Goal: Task Accomplishment & Management: Manage account settings

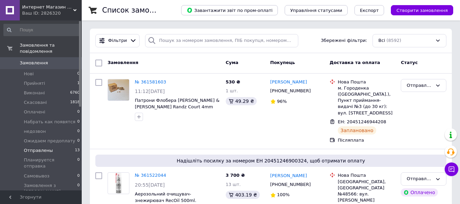
click at [51, 146] on li "Отправлены 13" at bounding box center [42, 151] width 84 height 10
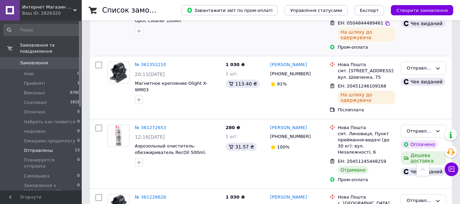
scroll to position [477, 0]
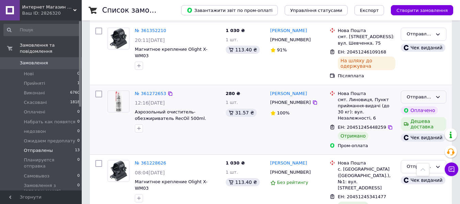
click at [414, 94] on div "Отправлены" at bounding box center [419, 97] width 26 height 7
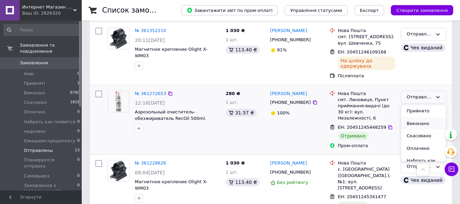
click at [415, 117] on li "Виконано" at bounding box center [423, 123] width 45 height 13
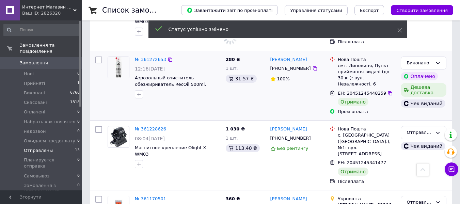
scroll to position [545, 0]
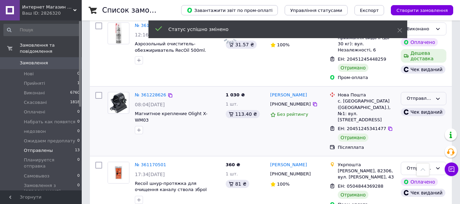
click at [418, 95] on div "Отправлены" at bounding box center [419, 98] width 26 height 7
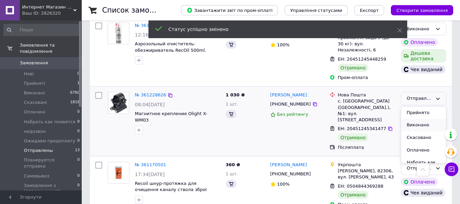
click at [417, 119] on li "Виконано" at bounding box center [423, 125] width 45 height 13
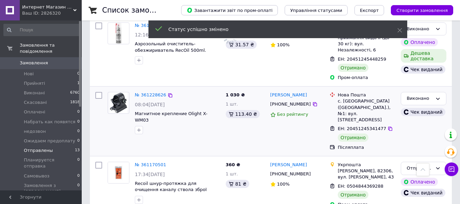
scroll to position [579, 0]
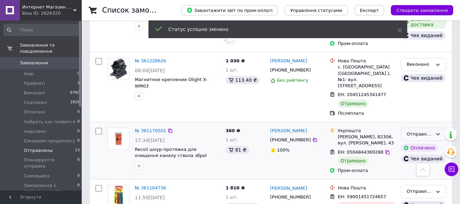
click at [410, 131] on div "Отправлены" at bounding box center [419, 134] width 26 height 7
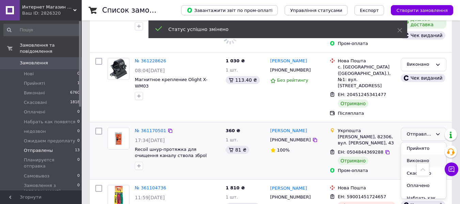
click at [412, 155] on li "Виконано" at bounding box center [423, 161] width 45 height 13
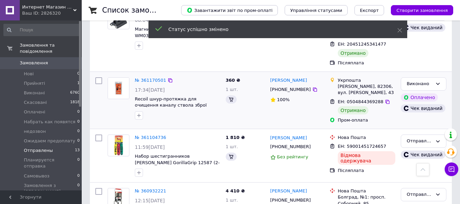
scroll to position [647, 0]
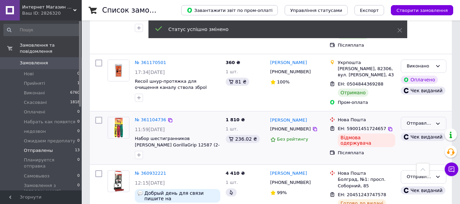
click at [421, 120] on div "Отправлены" at bounding box center [419, 123] width 26 height 7
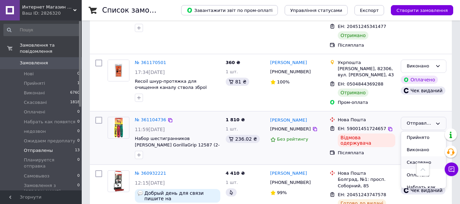
click at [421, 156] on li "Скасовано" at bounding box center [423, 162] width 45 height 13
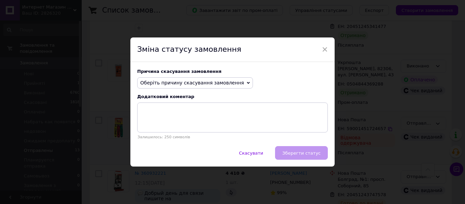
click at [207, 90] on div "Причина скасування замовлення Оберіть причину скасування замовлення Немає в ная…" at bounding box center [232, 104] width 204 height 84
click at [206, 83] on span "Оберіть причину скасування замовлення" at bounding box center [192, 82] width 104 height 5
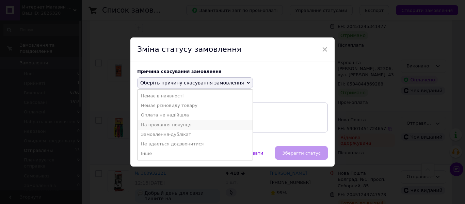
click at [159, 125] on li "На прохання покупця" at bounding box center [195, 125] width 115 height 10
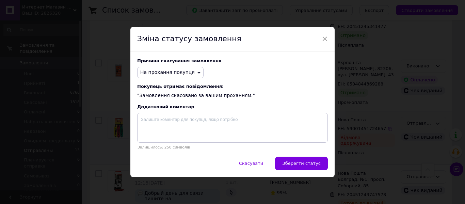
click at [306, 156] on div "Причина скасування замовлення На прохання покупця Немає в наявності Немає різно…" at bounding box center [232, 103] width 204 height 105
click at [307, 158] on button "Зберегти статус" at bounding box center [301, 164] width 53 height 14
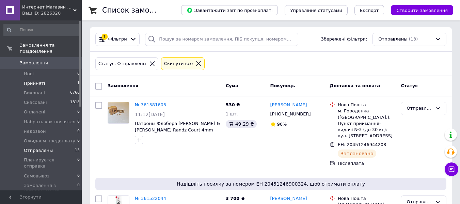
scroll to position [0, 0]
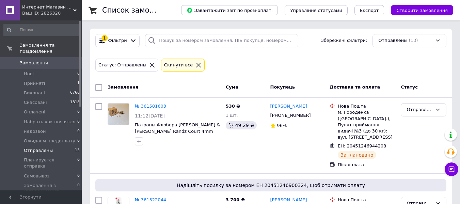
click at [28, 60] on span "Замовлення" at bounding box center [34, 63] width 28 height 6
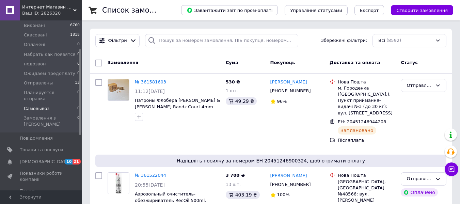
scroll to position [68, 0]
click at [38, 146] on span "Товари та послуги" at bounding box center [41, 149] width 43 height 6
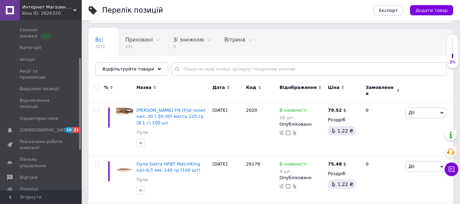
scroll to position [34, 0]
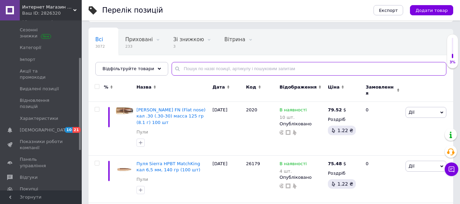
click at [186, 65] on input "text" at bounding box center [309, 69] width 275 height 14
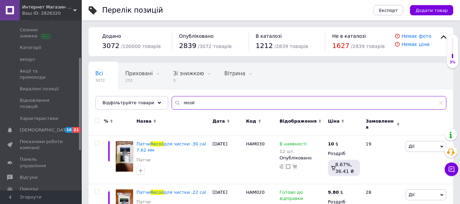
click at [204, 105] on input "recoil" at bounding box center [309, 103] width 275 height 14
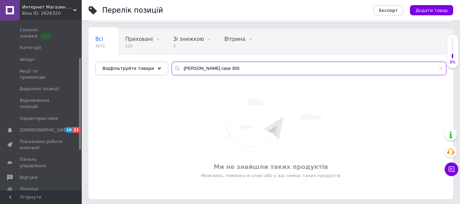
scroll to position [36, 0]
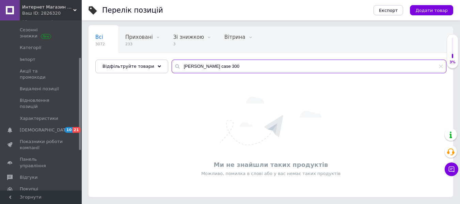
drag, startPoint x: 204, startPoint y: 67, endPoint x: 193, endPoint y: 67, distance: 10.6
click at [193, 67] on input "lee case 300" at bounding box center [309, 67] width 275 height 14
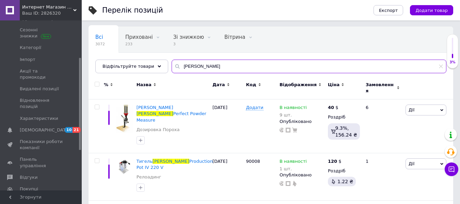
click at [199, 68] on input "lee" at bounding box center [309, 67] width 275 height 14
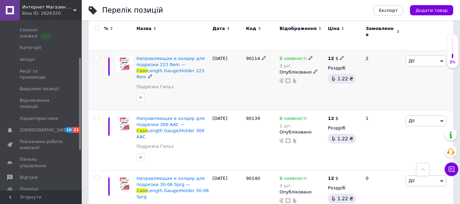
scroll to position [275, 0]
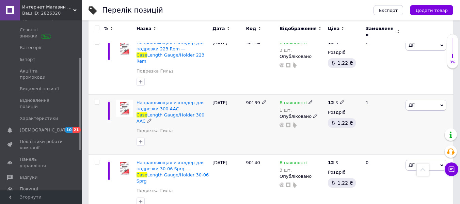
type input "lee case"
click at [308, 100] on use at bounding box center [310, 102] width 4 height 4
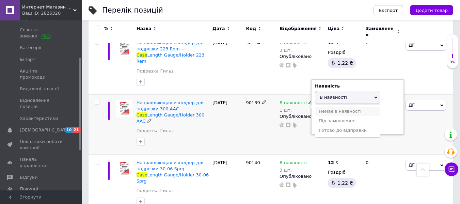
click at [321, 107] on li "Немає в наявності" at bounding box center [347, 112] width 65 height 10
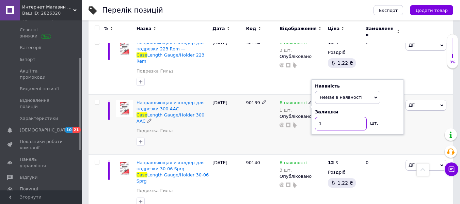
click at [325, 117] on input "1" at bounding box center [341, 124] width 52 height 14
click at [286, 115] on div "В наявності 1 шт. Наявність Немає в наявності В наявності Під замовлення Готово…" at bounding box center [302, 124] width 48 height 60
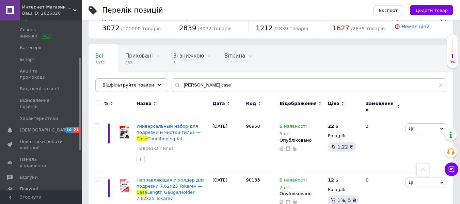
scroll to position [0, 0]
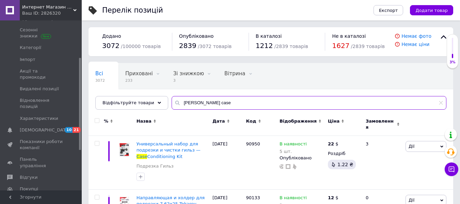
click at [228, 105] on input "lee case" at bounding box center [309, 103] width 275 height 14
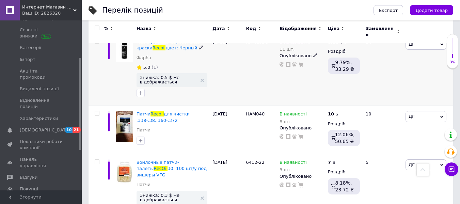
scroll to position [68, 0]
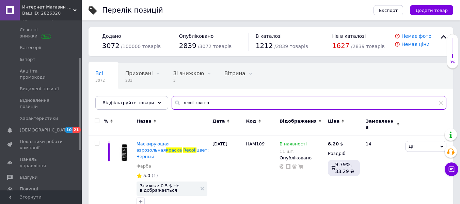
type input "recoil краска"
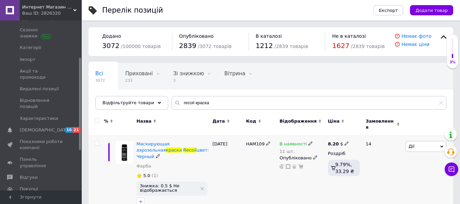
click at [335, 141] on b "8.20" at bounding box center [333, 143] width 11 height 5
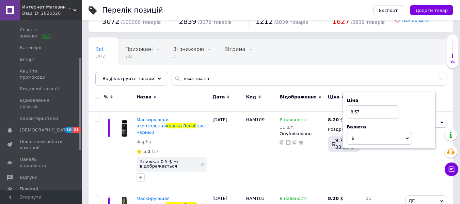
scroll to position [34, 0]
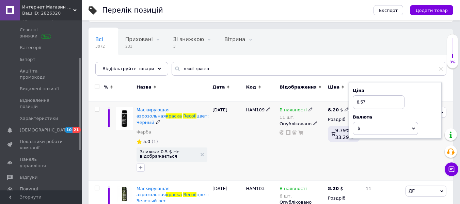
type input "8.57"
click at [325, 140] on div "В наявності 11 шт. Опубліковано" at bounding box center [302, 141] width 48 height 79
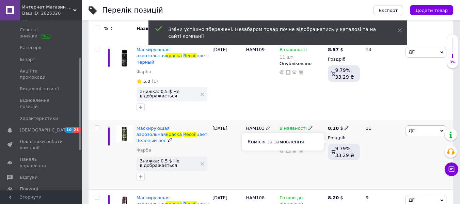
scroll to position [102, 0]
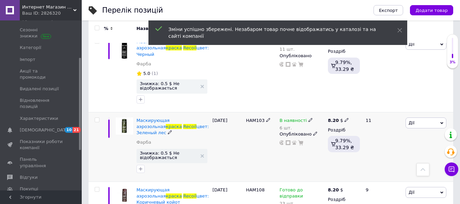
click at [345, 118] on use at bounding box center [347, 120] width 4 height 4
click at [370, 106] on input "8.2" at bounding box center [379, 113] width 52 height 14
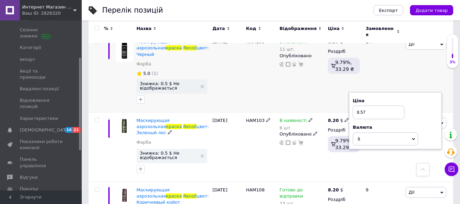
type input "8.57"
click at [329, 93] on div "8.57 $ Роздріб 9.79%, 33.29 ₴" at bounding box center [343, 73] width 35 height 79
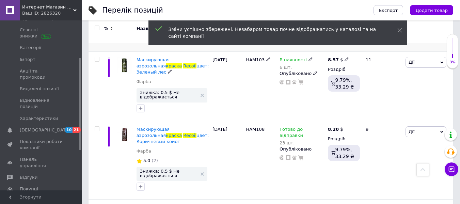
scroll to position [170, 0]
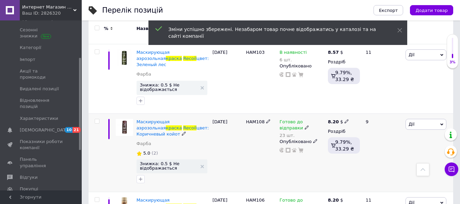
click at [345, 119] on icon at bounding box center [347, 121] width 4 height 4
type input "8.57"
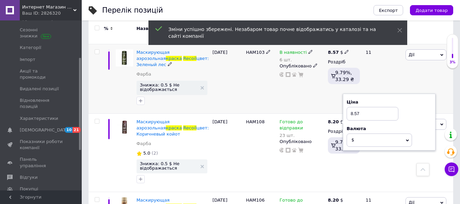
click at [334, 95] on div "8.57 $ Роздріб 9.79%, 33.29 ₴" at bounding box center [343, 78] width 35 height 69
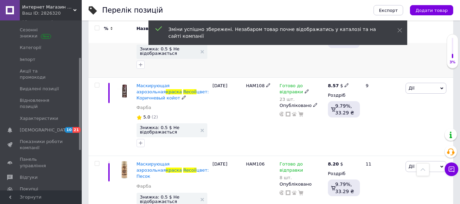
scroll to position [238, 0]
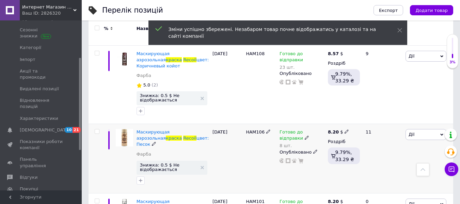
click at [346, 129] on icon at bounding box center [347, 131] width 4 height 4
type input "8.57"
click at [334, 95] on div "8.57 $ Роздріб 9.79%, 33.29 ₴" at bounding box center [343, 84] width 35 height 79
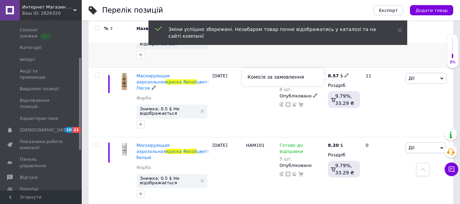
scroll to position [306, 0]
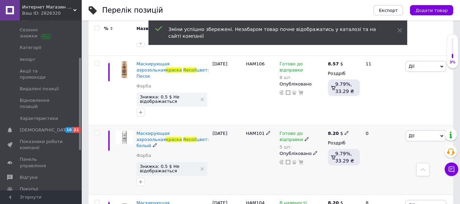
click at [346, 131] on icon at bounding box center [347, 133] width 4 height 4
type input "8.57"
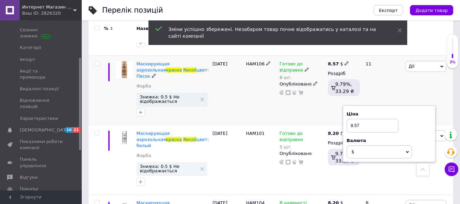
click at [337, 93] on div "8.57 $ Роздріб 9.79%, 33.29 ₴" at bounding box center [343, 90] width 35 height 69
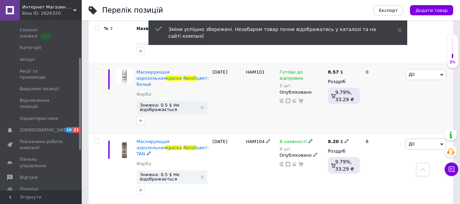
scroll to position [374, 0]
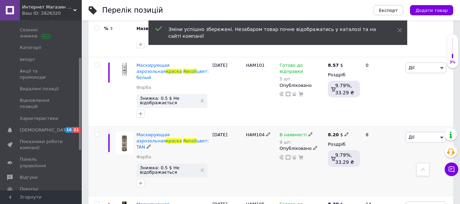
click at [345, 132] on icon at bounding box center [347, 134] width 4 height 4
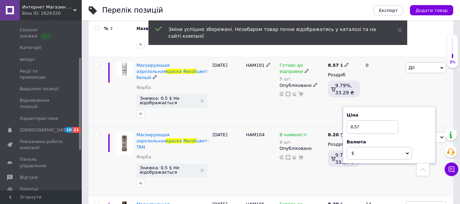
type input "8.57"
click at [340, 86] on div "8.57 $ Роздріб 9.79%, 33.29 ₴" at bounding box center [343, 91] width 35 height 69
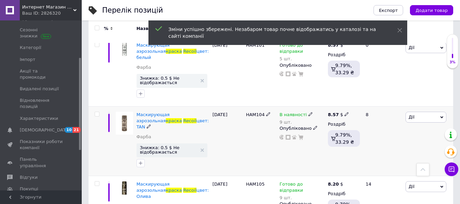
scroll to position [395, 0]
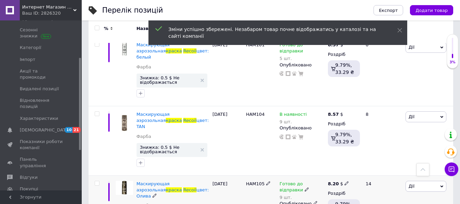
click at [346, 181] on use at bounding box center [347, 183] width 4 height 4
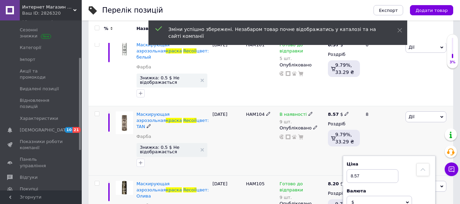
type input "8.57"
click at [327, 128] on div "8.57 $ Роздріб 9.79%, 33.29 ₴" at bounding box center [343, 140] width 35 height 69
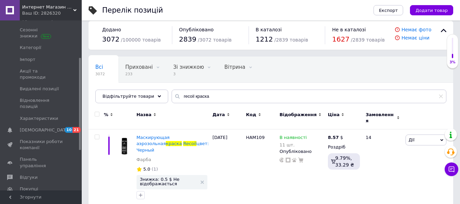
scroll to position [0, 0]
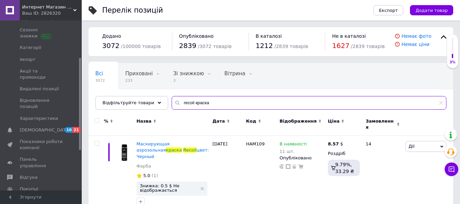
drag, startPoint x: 221, startPoint y: 102, endPoint x: 188, endPoint y: 103, distance: 33.4
click at [188, 103] on input "recoil краска" at bounding box center [309, 103] width 275 height 14
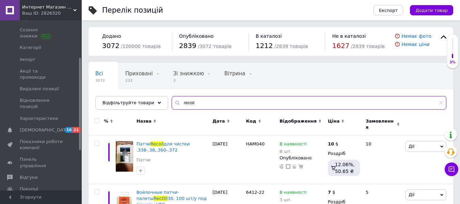
click at [192, 104] on input "recoil" at bounding box center [309, 103] width 275 height 14
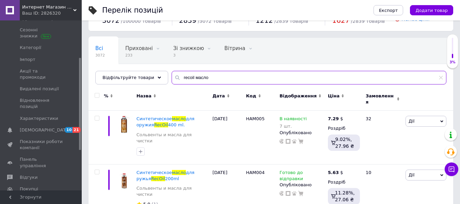
scroll to position [55, 0]
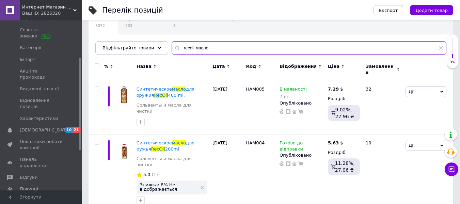
type input "recoil масло"
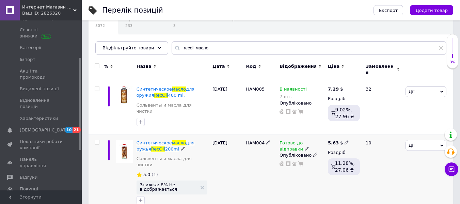
click at [165, 140] on span "Синтетическое" at bounding box center [154, 142] width 35 height 5
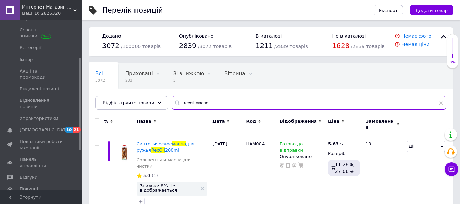
drag, startPoint x: 204, startPoint y: 101, endPoint x: 189, endPoint y: 101, distance: 15.7
click at [189, 101] on input "recoil масло" at bounding box center [309, 103] width 275 height 14
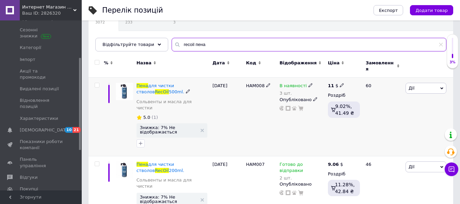
scroll to position [70, 0]
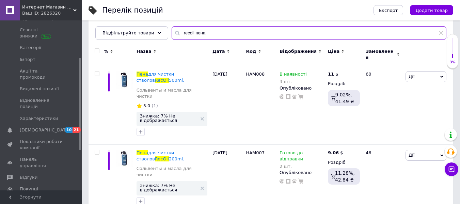
type input "recoil пена"
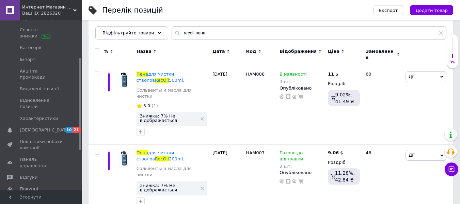
drag, startPoint x: 287, startPoint y: 15, endPoint x: 259, endPoint y: 1, distance: 31.8
click at [287, 15] on div "Перелік позицій" at bounding box center [231, 10] width 258 height 20
click at [345, 150] on icon at bounding box center [347, 152] width 4 height 4
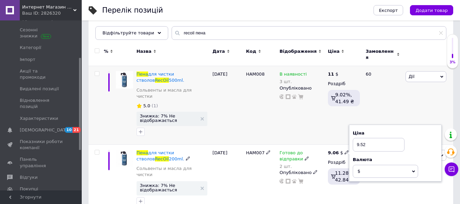
type input "9.52"
click at [330, 125] on div "11 $ Роздріб 9.02%, 41.49 ₴" at bounding box center [343, 105] width 35 height 79
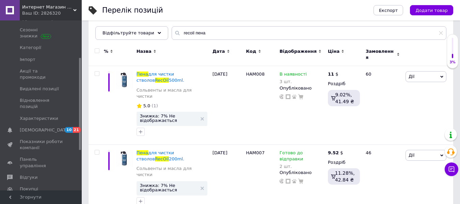
click at [319, 11] on div "Перелік позицій" at bounding box center [231, 10] width 258 height 20
click at [340, 71] on icon at bounding box center [342, 73] width 4 height 4
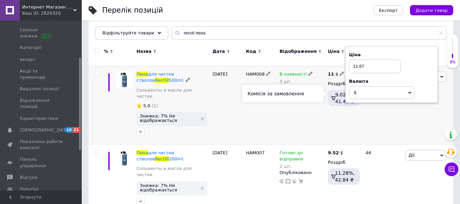
type input "11.67"
click at [351, 111] on div "11 $ Ціна 11.67 Валюта $ EUR CHF ₴ GBP ¥ PLN ₸ MDL HUF KGS CNY TRY KRW lei Розд…" at bounding box center [343, 105] width 35 height 79
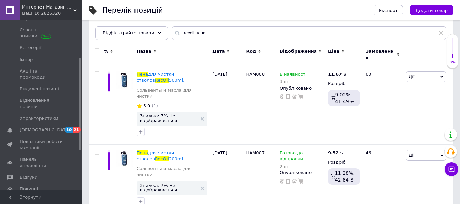
click at [317, 14] on div "Перелік позицій" at bounding box center [231, 10] width 258 height 20
drag, startPoint x: 309, startPoint y: 119, endPoint x: 299, endPoint y: 116, distance: 10.7
click at [309, 119] on div "В наявності 3 шт. Опубліковано" at bounding box center [302, 105] width 48 height 79
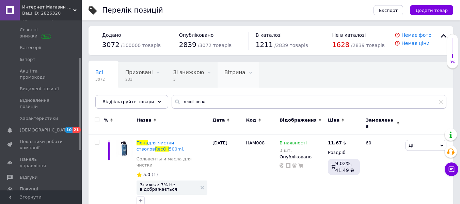
scroll to position [0, 0]
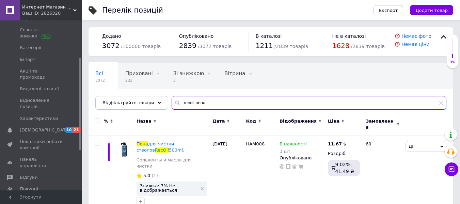
click at [202, 104] on input "recoil пена" at bounding box center [309, 103] width 275 height 14
drag, startPoint x: 200, startPoint y: 100, endPoint x: 188, endPoint y: 102, distance: 12.3
click at [188, 102] on input "recoil пена" at bounding box center [309, 103] width 275 height 14
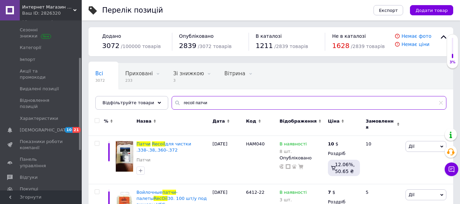
drag, startPoint x: 201, startPoint y: 103, endPoint x: 188, endPoint y: 103, distance: 12.6
click at [188, 103] on input "recoil патчи" at bounding box center [309, 103] width 275 height 14
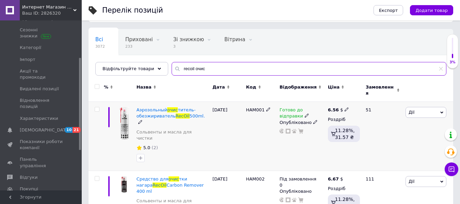
scroll to position [63, 0]
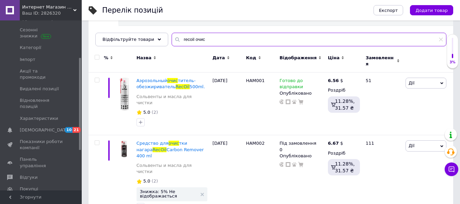
type input "recoil очис"
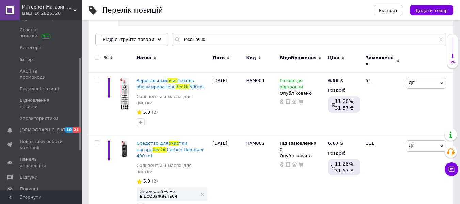
click at [285, 26] on div "Всі 3072 Приховані 233 Видалити Редагувати Зі знижкою 3 Видалити Редагувати Віт…" at bounding box center [271, 26] width 365 height 56
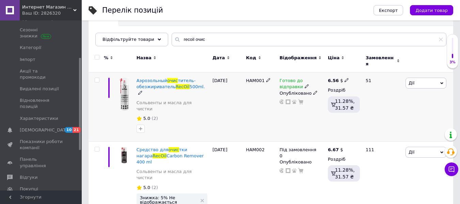
click at [345, 78] on icon at bounding box center [347, 80] width 4 height 4
drag, startPoint x: 369, startPoint y: 66, endPoint x: 357, endPoint y: 69, distance: 12.2
click at [357, 69] on input "6.56" at bounding box center [379, 73] width 52 height 14
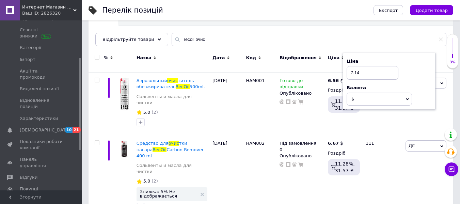
type input "7.14"
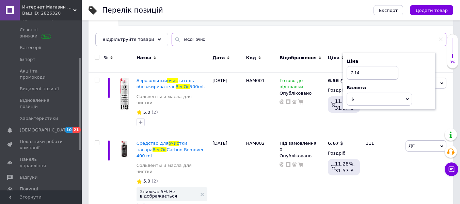
click at [311, 38] on input "recoil очис" at bounding box center [309, 40] width 275 height 14
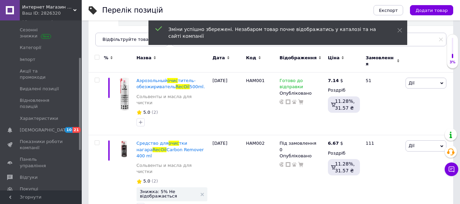
click at [305, 51] on div "Відображення" at bounding box center [302, 61] width 48 height 23
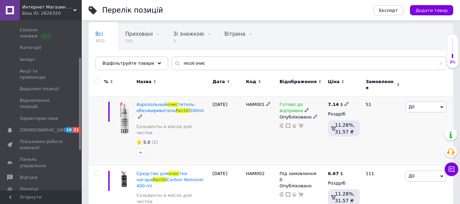
scroll to position [0, 0]
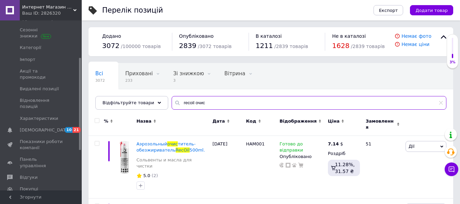
drag, startPoint x: 203, startPoint y: 102, endPoint x: 187, endPoint y: 104, distance: 16.4
click at [187, 104] on input "recoil очис" at bounding box center [309, 103] width 275 height 14
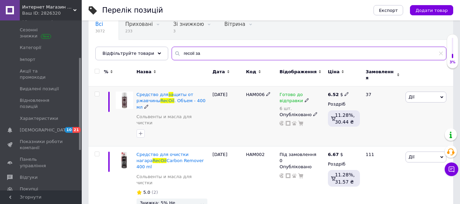
scroll to position [55, 0]
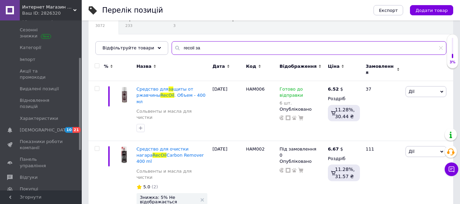
type input "recoil за"
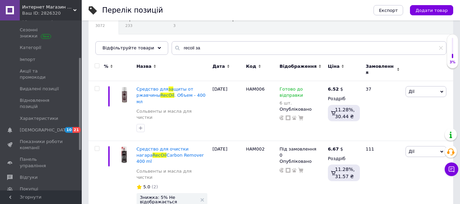
click at [314, 32] on div "Всі 3072 Приховані 233 Видалити Редагувати Зі знижкою 3 Видалити Редагувати Віт…" at bounding box center [225, 35] width 272 height 52
click at [316, 32] on div "Всі 3072 Приховані 233 Видалити Редагувати Зі знижкою 3 Видалити Редагувати Віт…" at bounding box center [225, 35] width 272 height 52
click at [345, 86] on icon at bounding box center [347, 88] width 4 height 4
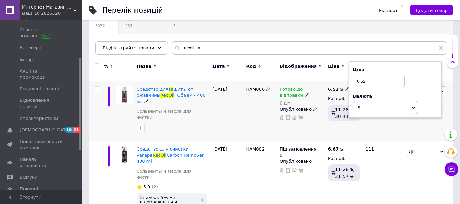
click at [364, 78] on input "6.52" at bounding box center [379, 82] width 52 height 14
type input "7.62"
click at [322, 56] on div "Всі 3072 Приховані 233 Видалити Редагувати Зі знижкою 3 Видалити Редагувати Віт…" at bounding box center [271, 35] width 365 height 56
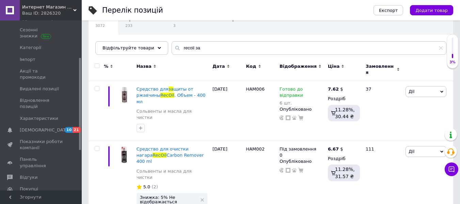
click at [293, 37] on div "Всі 3072 Приховані 233 Видалити Редагувати Зі знижкою 3 Видалити Редагувати Віт…" at bounding box center [271, 35] width 365 height 56
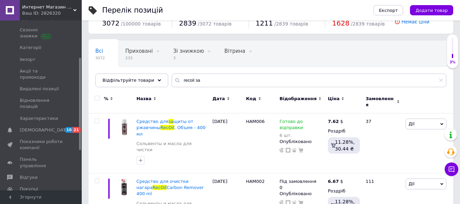
scroll to position [34, 0]
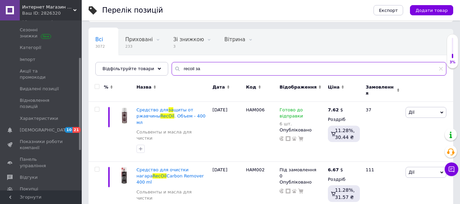
drag, startPoint x: 201, startPoint y: 73, endPoint x: 188, endPoint y: 70, distance: 12.4
click at [188, 70] on input "recoil за" at bounding box center [309, 69] width 275 height 14
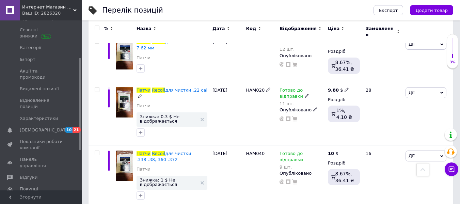
scroll to position [68, 0]
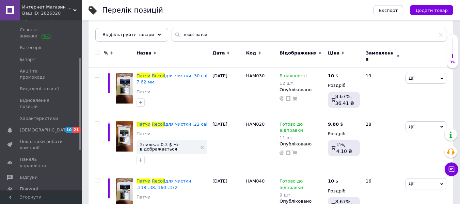
click at [288, 15] on div "Перелік позицій" at bounding box center [231, 10] width 258 height 20
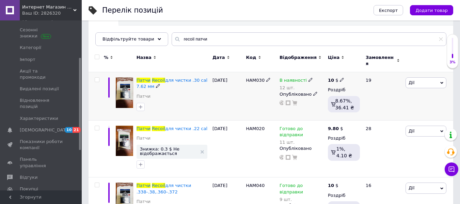
scroll to position [0, 0]
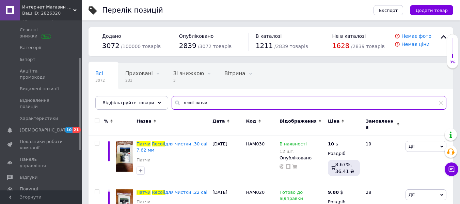
drag, startPoint x: 218, startPoint y: 103, endPoint x: 188, endPoint y: 105, distance: 30.3
click at [188, 105] on input "recoil патчи" at bounding box center [309, 103] width 275 height 14
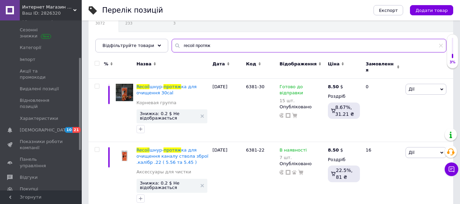
scroll to position [67, 0]
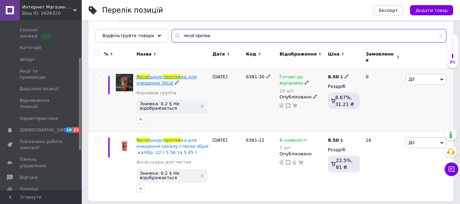
type input "recoil протяж"
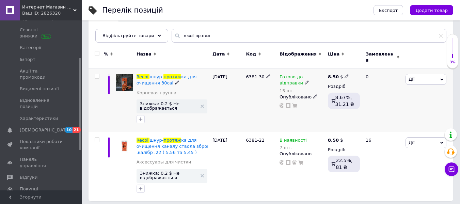
click at [151, 77] on span "ка для очищення 30cal" at bounding box center [167, 79] width 60 height 11
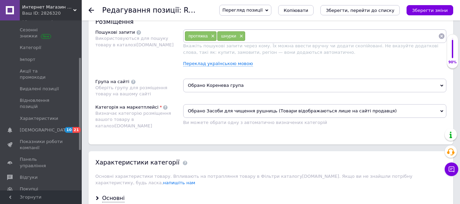
scroll to position [409, 0]
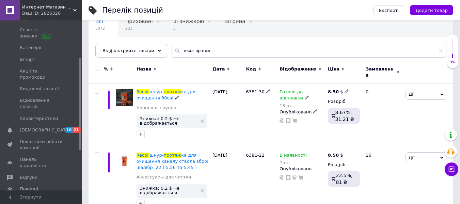
scroll to position [67, 0]
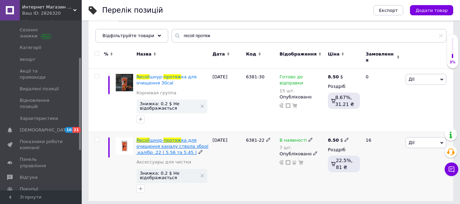
click at [164, 138] on span "протяж" at bounding box center [172, 140] width 18 height 5
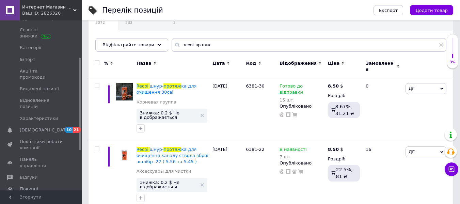
scroll to position [67, 0]
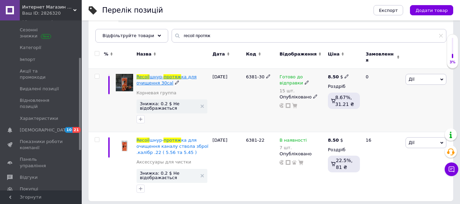
click at [163, 75] on span "протяж" at bounding box center [172, 76] width 18 height 5
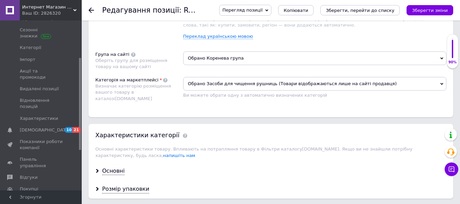
scroll to position [443, 0]
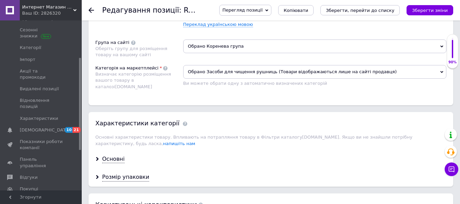
click at [207, 75] on span "Обрано Засоби для чищення рушниць (Товари відображаються лише на сайті продавця)" at bounding box center [314, 72] width 263 height 14
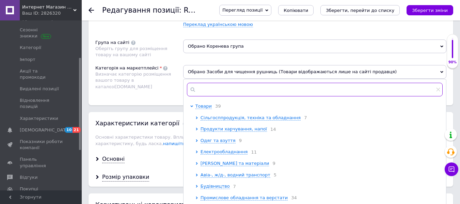
click at [208, 91] on input "text" at bounding box center [315, 90] width 256 height 14
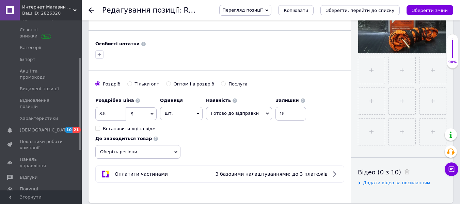
click at [212, 127] on div "Роздрібна ціна 8.5 $ EUR CHF ₴ GBP ¥ PLN ₸ MDL HUF KGS CNY TRY KRW lei Встанови…" at bounding box center [202, 113] width 214 height 38
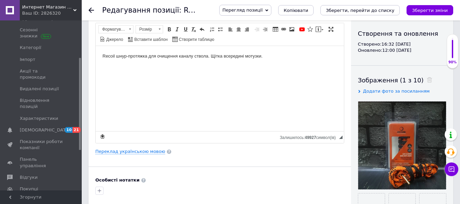
scroll to position [0, 0]
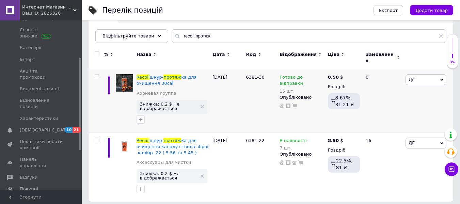
scroll to position [67, 0]
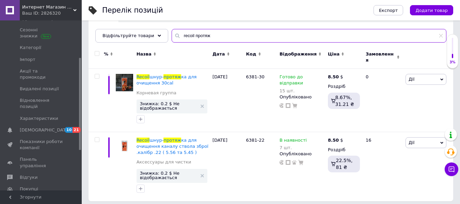
drag, startPoint x: 208, startPoint y: 37, endPoint x: 187, endPoint y: 36, distance: 21.1
click at [187, 36] on input "recoil протяж" at bounding box center [309, 36] width 275 height 14
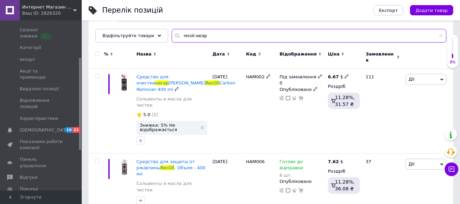
scroll to position [55, 0]
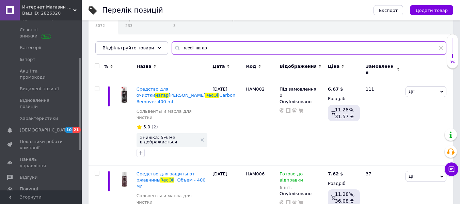
type input "recoil нагар"
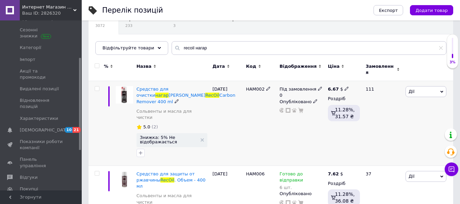
click at [310, 132] on div "Під замовлення 0 Опубліковано" at bounding box center [302, 123] width 48 height 85
click at [345, 86] on icon at bounding box center [347, 88] width 4 height 4
click at [371, 78] on input "6.67" at bounding box center [379, 82] width 52 height 14
type input "7.14"
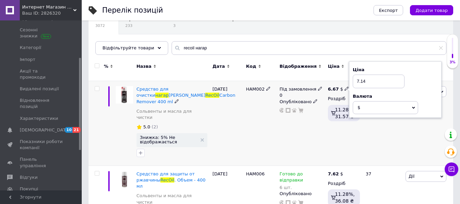
click at [336, 130] on div "6.67 $ Ціна 7.14 Валюта $ EUR CHF ₴ GBP ¥ PLN ₸ MDL HUF KGS CNY TRY KRW lei Роз…" at bounding box center [343, 123] width 35 height 85
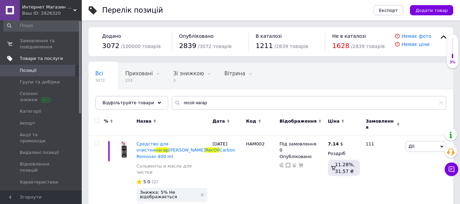
scroll to position [0, 0]
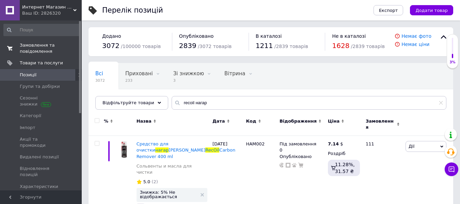
click at [47, 49] on span "Замовлення та повідомлення" at bounding box center [41, 48] width 43 height 12
